Goal: Task Accomplishment & Management: Use online tool/utility

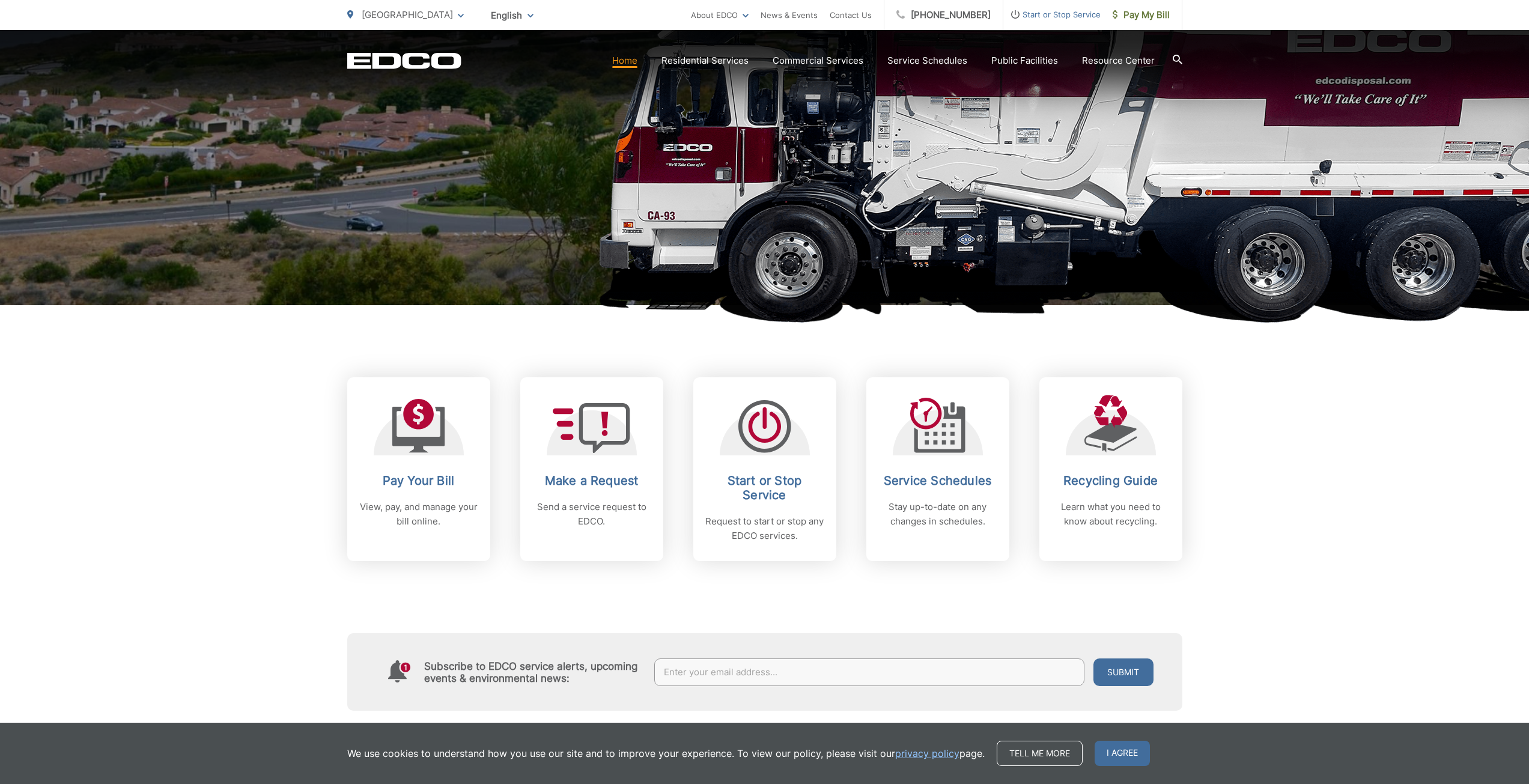
scroll to position [361, 0]
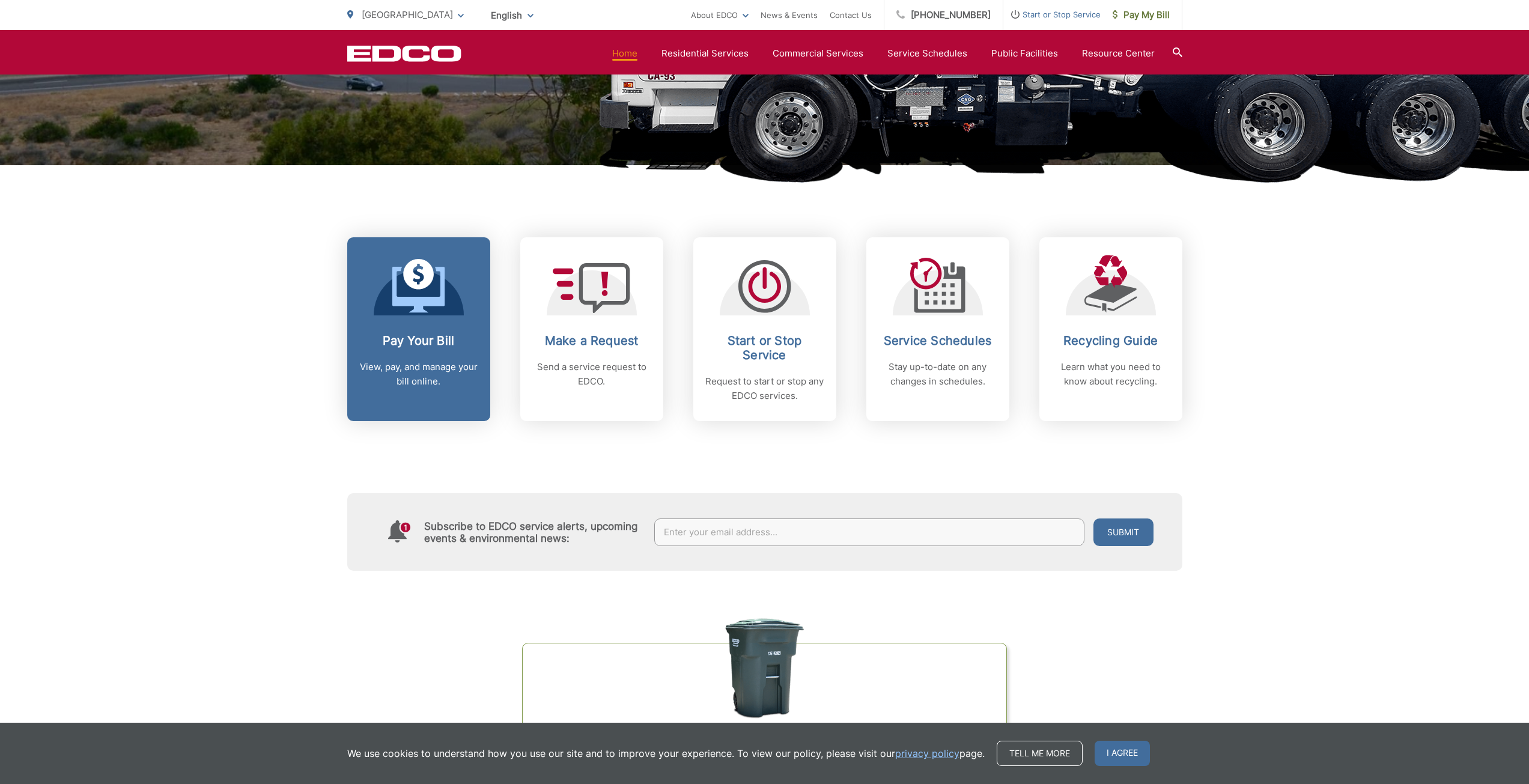
click at [443, 384] on p "View, pay, and manage your bill online." at bounding box center [419, 374] width 119 height 29
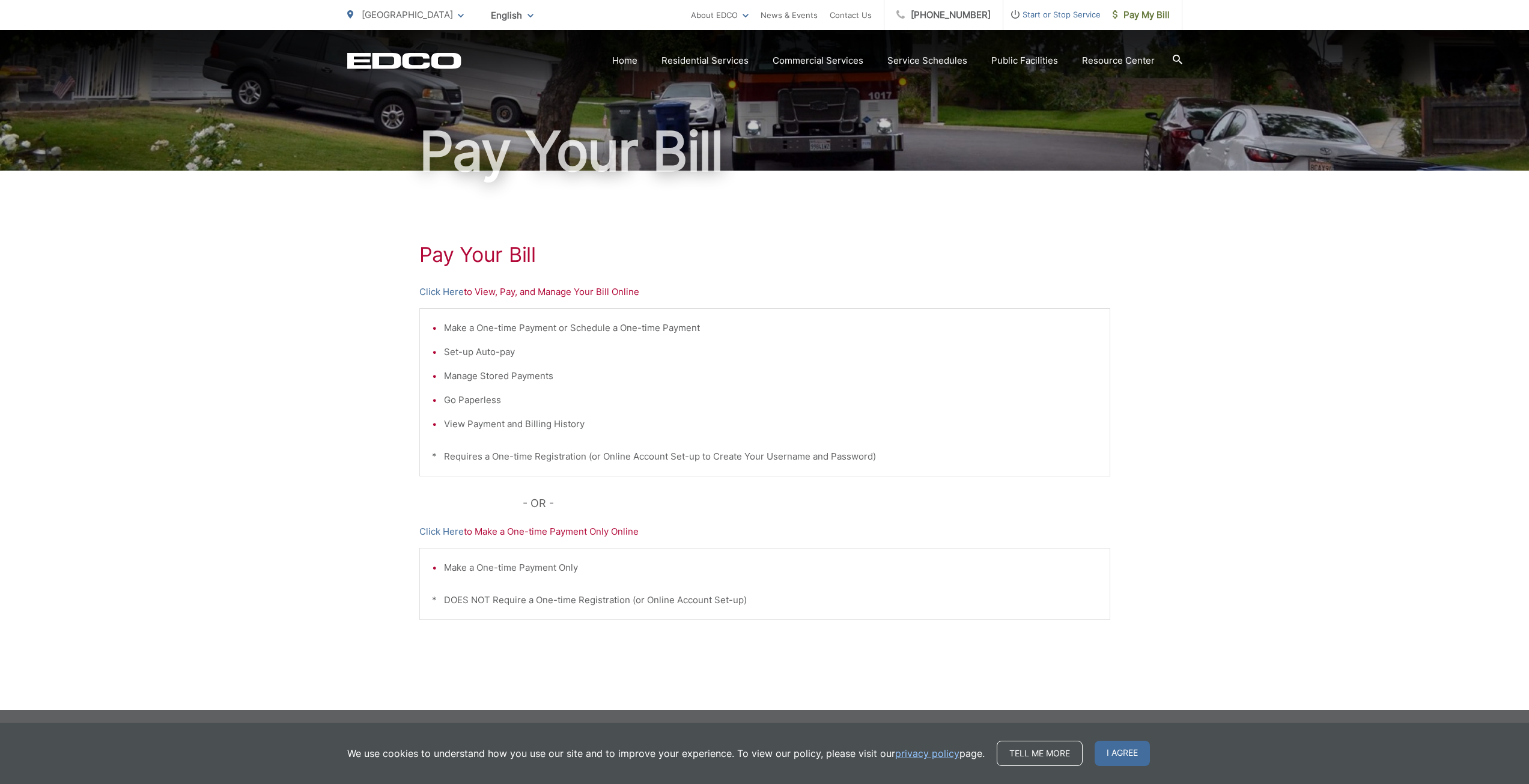
scroll to position [70, 0]
click at [1160, 11] on span "Pay My Bill" at bounding box center [1141, 15] width 57 height 14
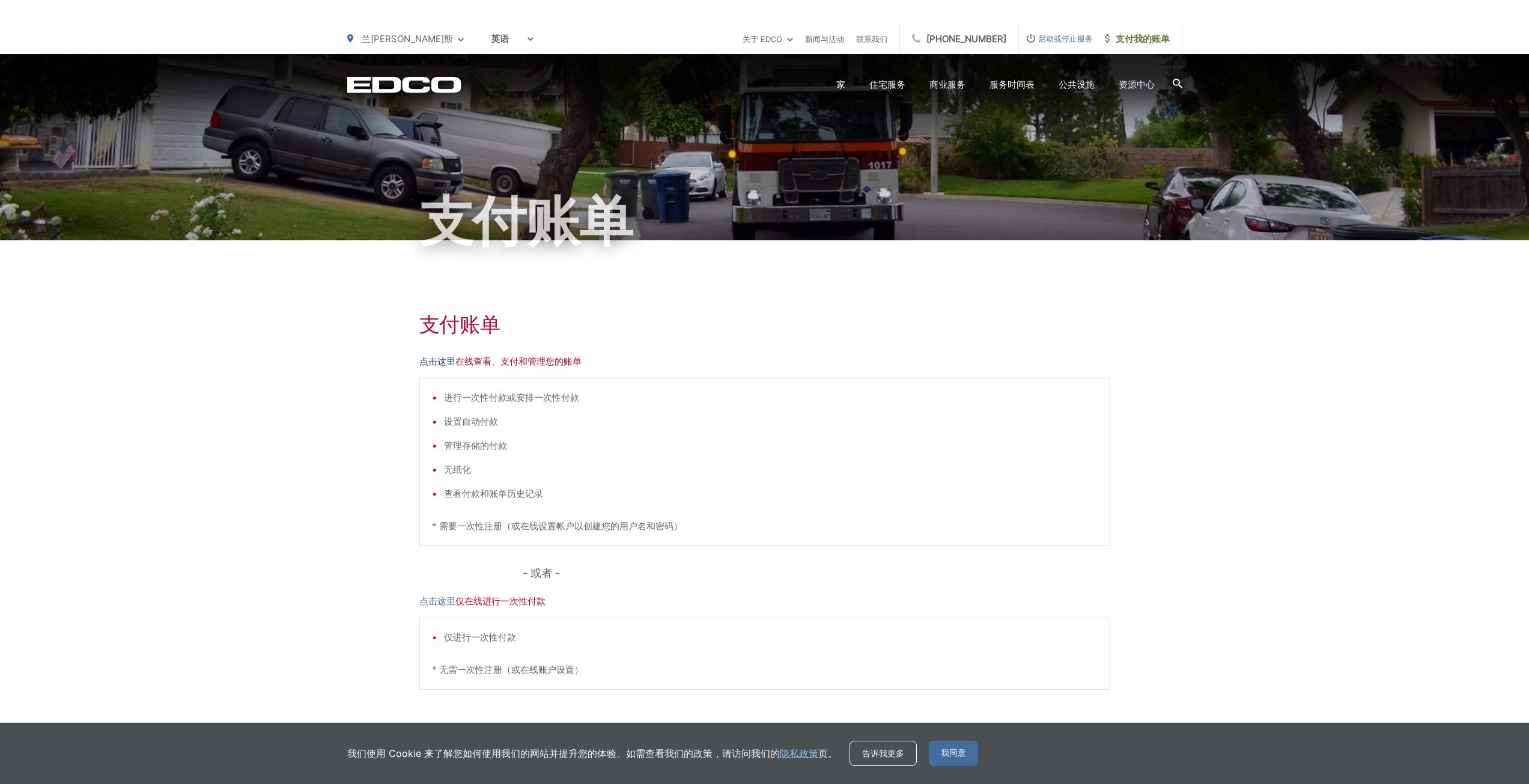
click at [442, 360] on font "点击这里" at bounding box center [437, 361] width 36 height 11
